Goal: Entertainment & Leisure: Browse casually

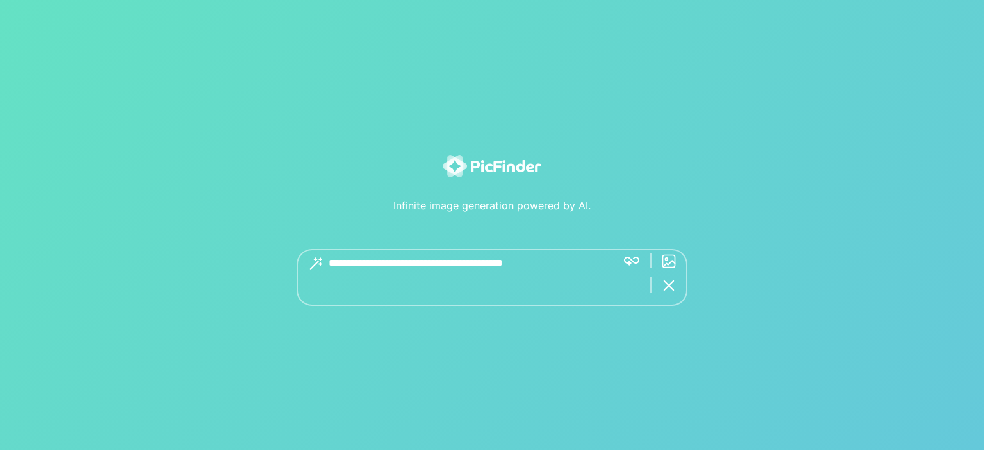
type textarea "**********"
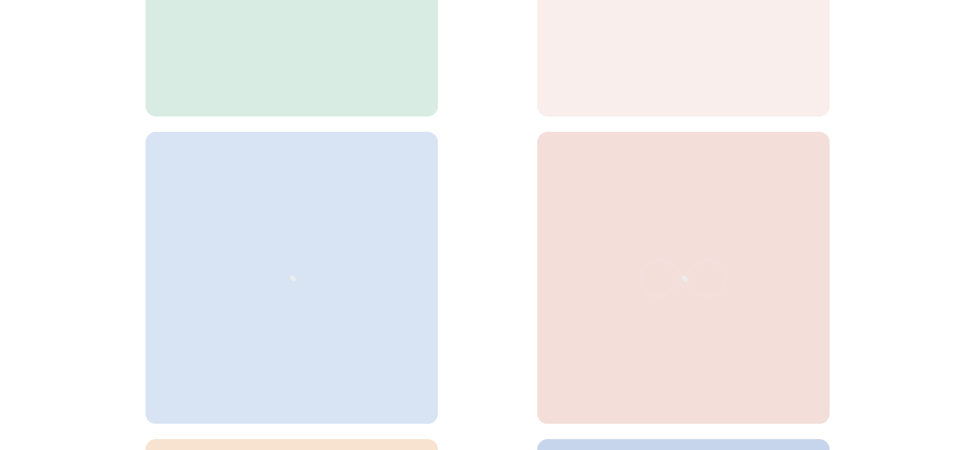
scroll to position [513, 0]
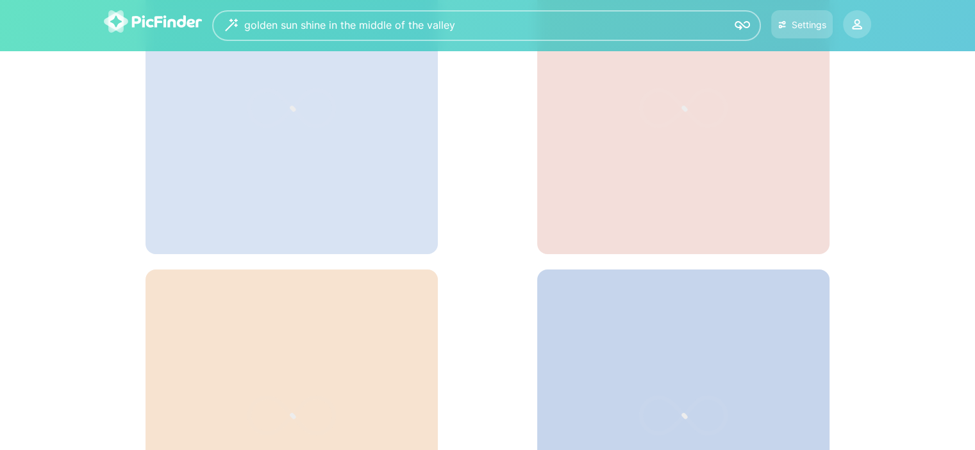
scroll to position [290, 0]
